Goal: Book appointment/travel/reservation

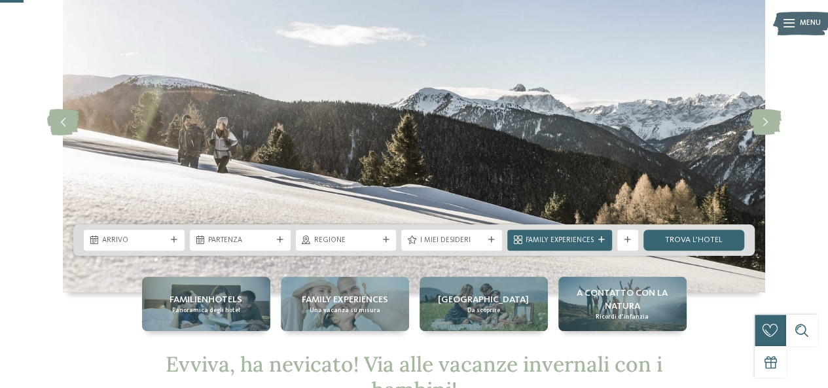
scroll to position [101, 0]
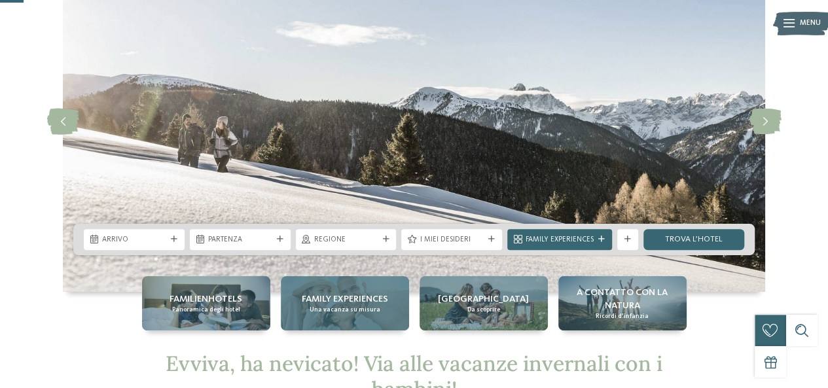
click at [353, 311] on span "Una vacanza su misura" at bounding box center [344, 310] width 71 height 9
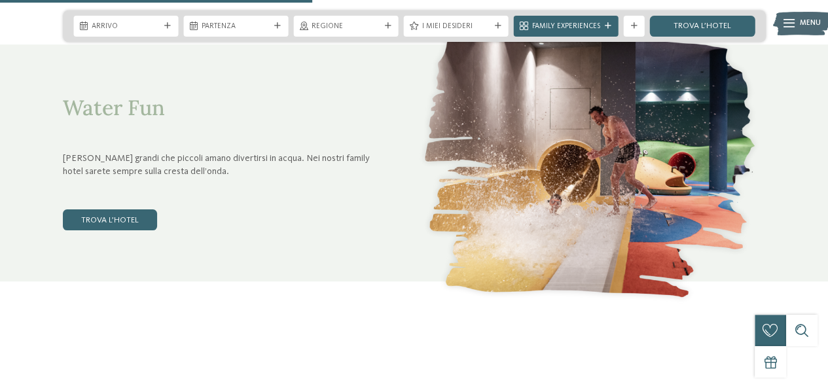
scroll to position [1671, 0]
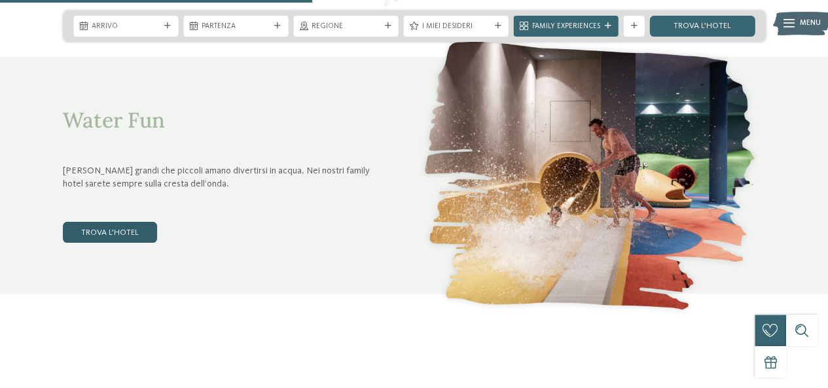
click at [119, 230] on link "trova l’hotel" at bounding box center [110, 232] width 94 height 21
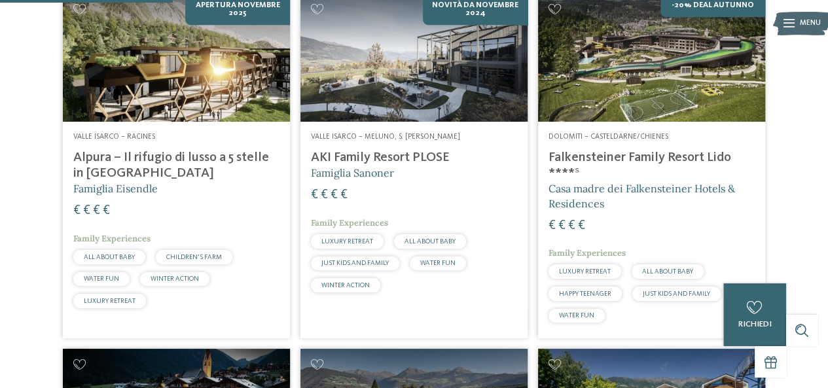
scroll to position [406, 0]
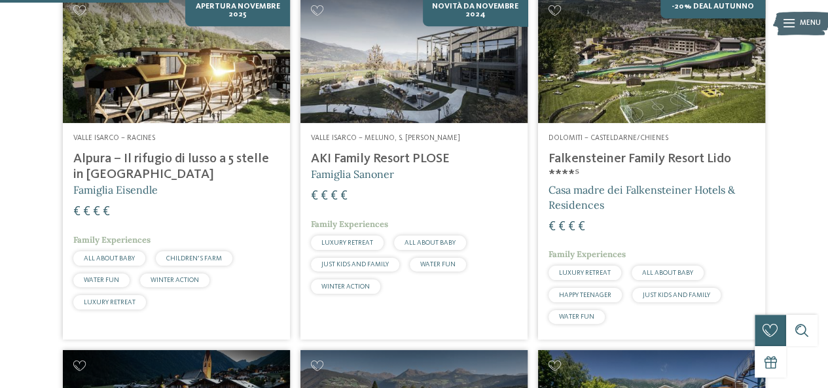
click at [633, 162] on h4 "Falkensteiner Family Resort Lido ****ˢ" at bounding box center [651, 166] width 206 height 31
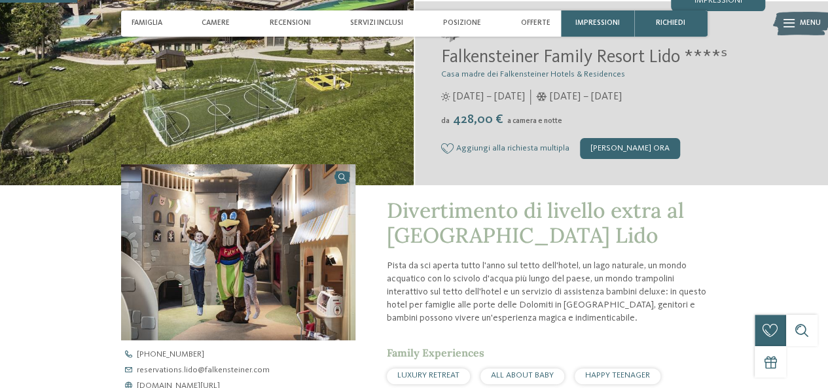
scroll to position [192, 0]
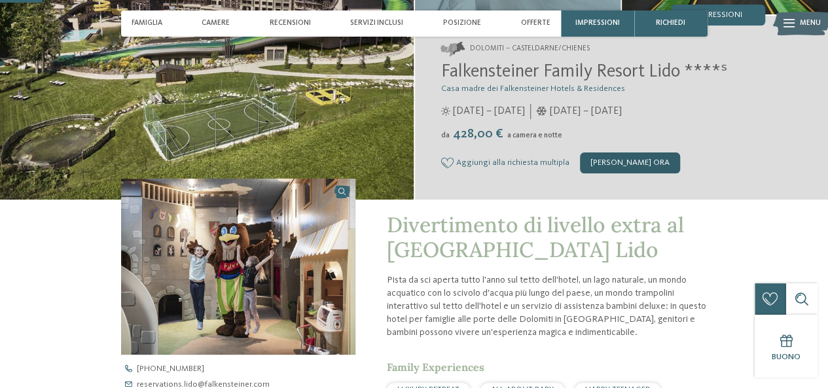
click at [618, 152] on div "[PERSON_NAME] ora" at bounding box center [630, 162] width 100 height 21
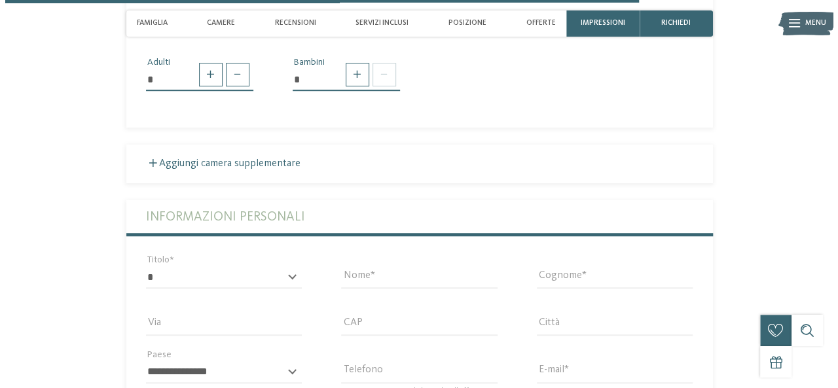
scroll to position [2887, 0]
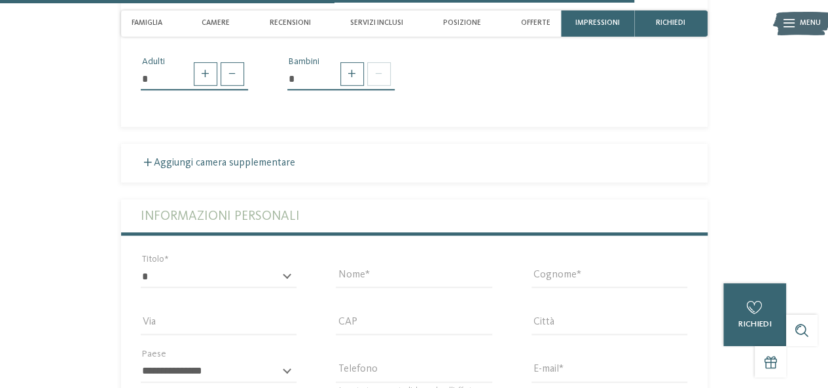
click at [784, 26] on icon at bounding box center [788, 24] width 11 height 9
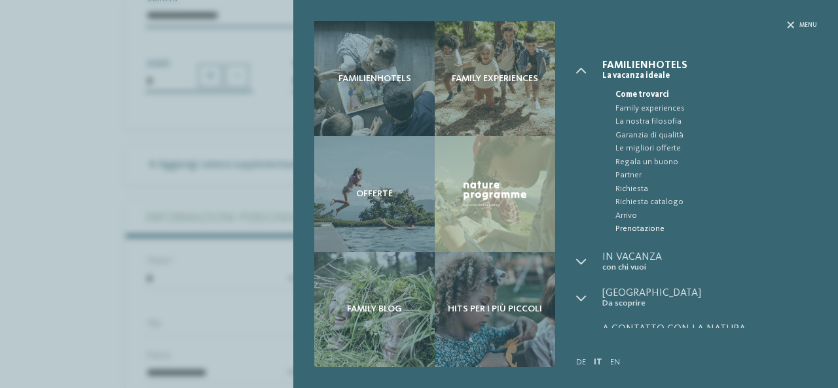
click at [648, 226] on span "Prenotazione" at bounding box center [716, 228] width 202 height 13
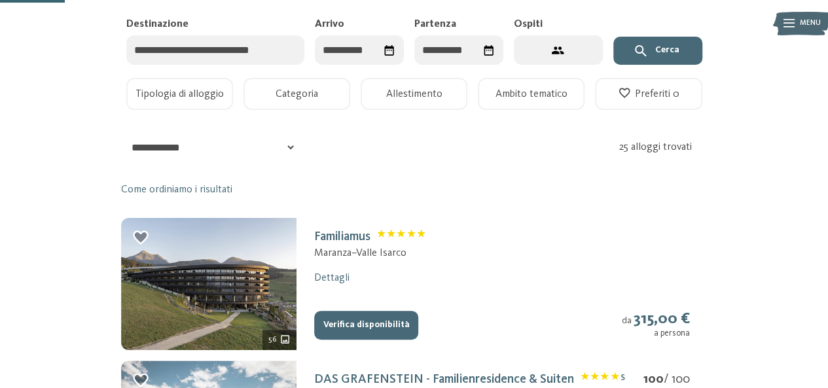
scroll to position [166, 0]
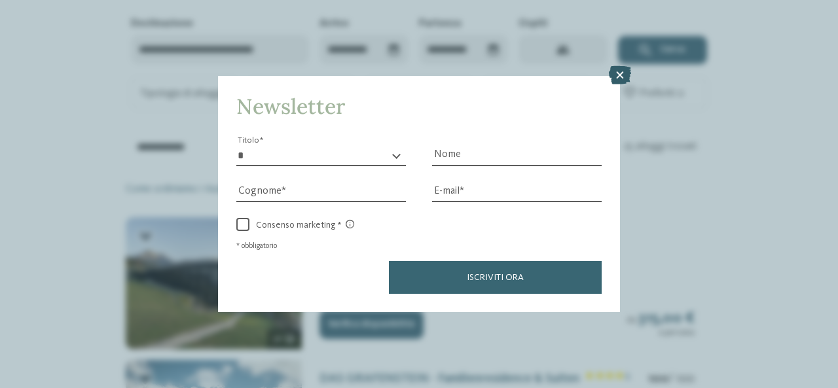
click at [618, 76] on icon at bounding box center [620, 75] width 22 height 18
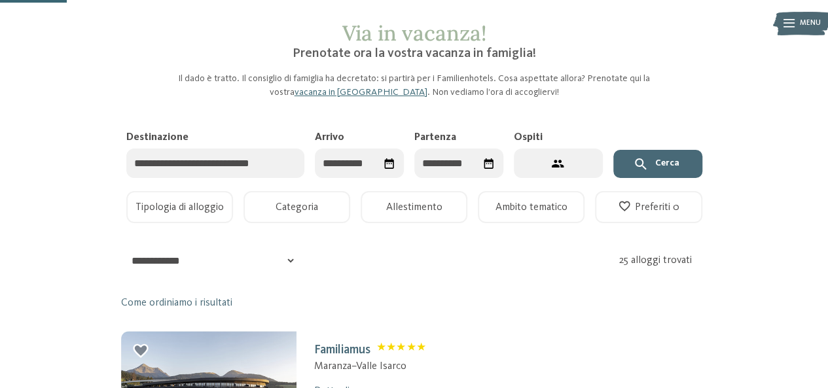
scroll to position [0, 0]
